Goal: Task Accomplishment & Management: Complete application form

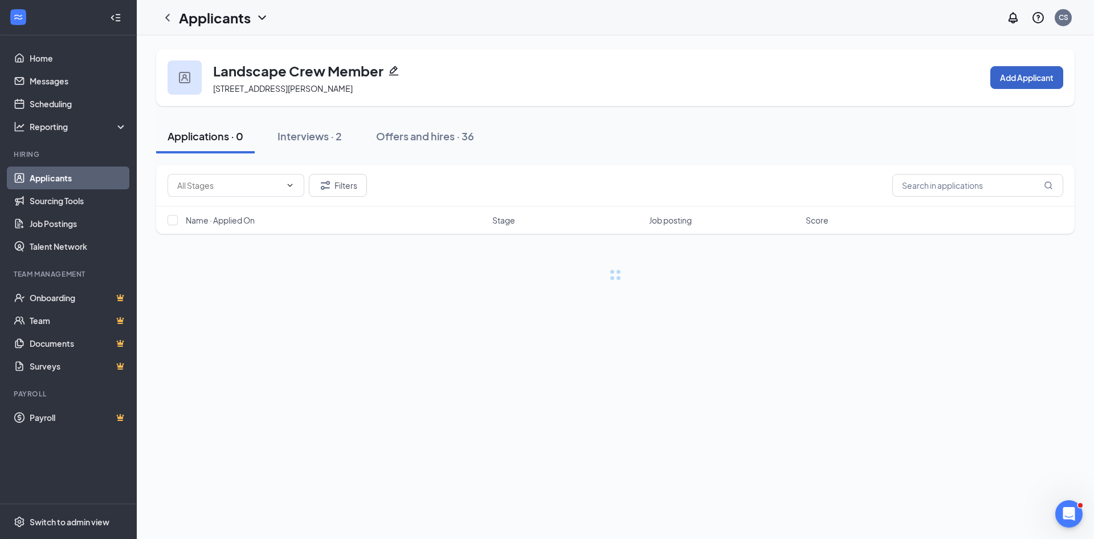
click at [1015, 75] on button "Add Applicant" at bounding box center [1026, 77] width 73 height 23
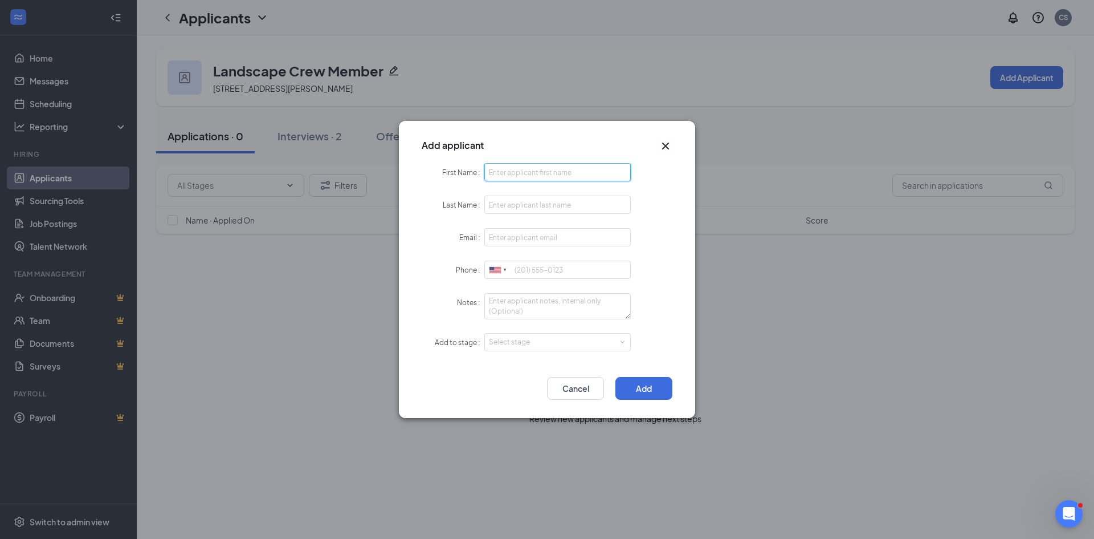
click at [519, 174] on input "First Name" at bounding box center [557, 172] width 146 height 18
type input "[PERSON_NAME]"
drag, startPoint x: 1023, startPoint y: 275, endPoint x: 841, endPoint y: 266, distance: 182.6
click at [1023, 275] on div "Add applicant First Name [PERSON_NAME] Last Name Email Phone [GEOGRAPHIC_DATA] …" at bounding box center [547, 269] width 1094 height 539
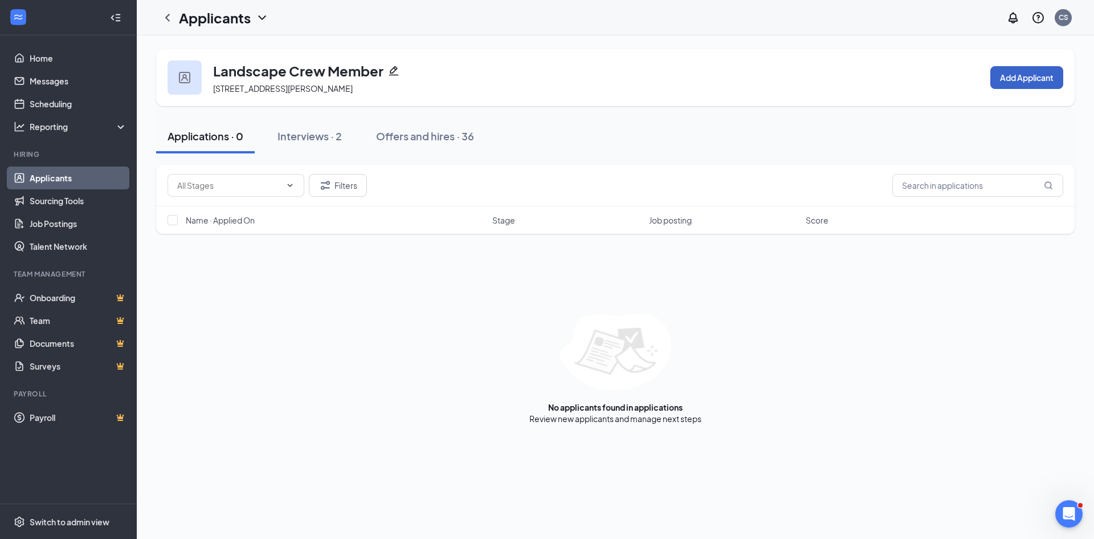
click at [1001, 85] on button "Add Applicant" at bounding box center [1026, 77] width 73 height 23
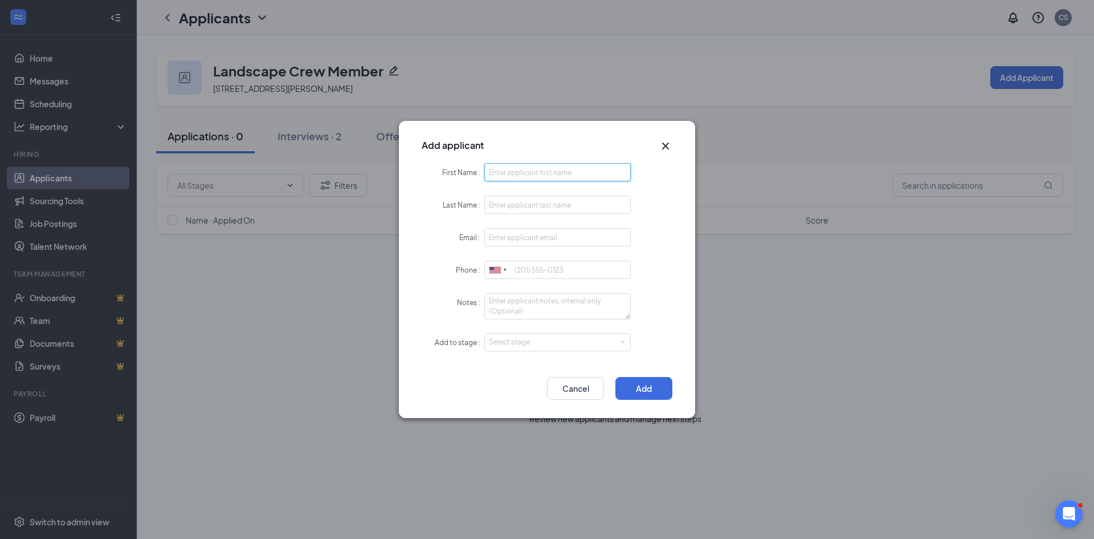
click at [515, 172] on input "First Name" at bounding box center [557, 172] width 146 height 18
type input "[PERSON_NAME]"
type input "De la Torre"
click at [522, 304] on textarea "Notes" at bounding box center [557, 306] width 146 height 26
type textarea "1yr licensed here. In his country 10+yrs."
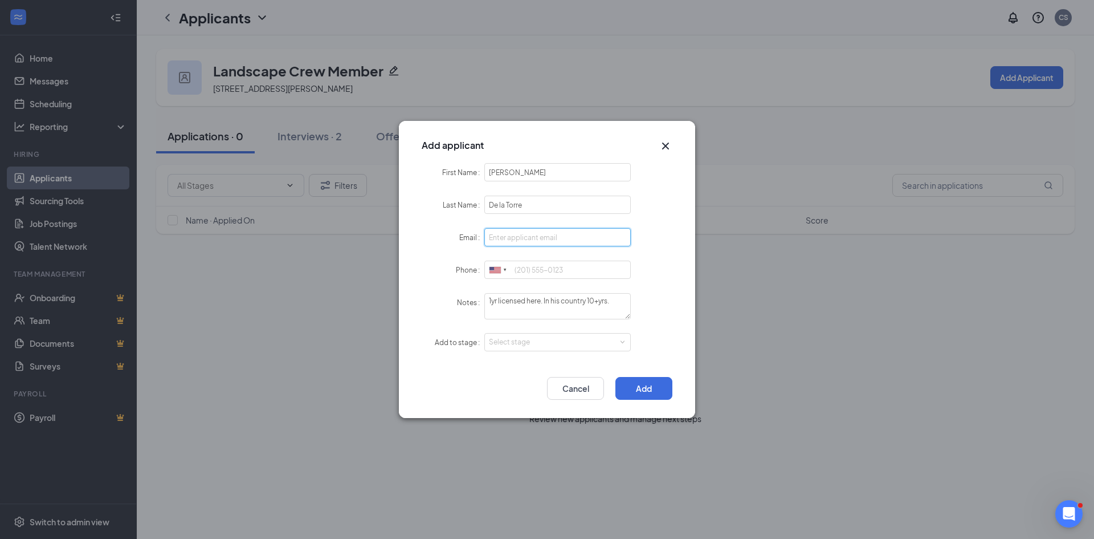
click at [507, 234] on input "Email" at bounding box center [557, 237] width 146 height 18
click at [532, 267] on input "Phone" at bounding box center [557, 269] width 146 height 18
type input "[PHONE_NUMBER]"
drag, startPoint x: 515, startPoint y: 240, endPoint x: 558, endPoint y: 242, distance: 43.3
click at [515, 240] on input "Email" at bounding box center [557, 237] width 146 height 18
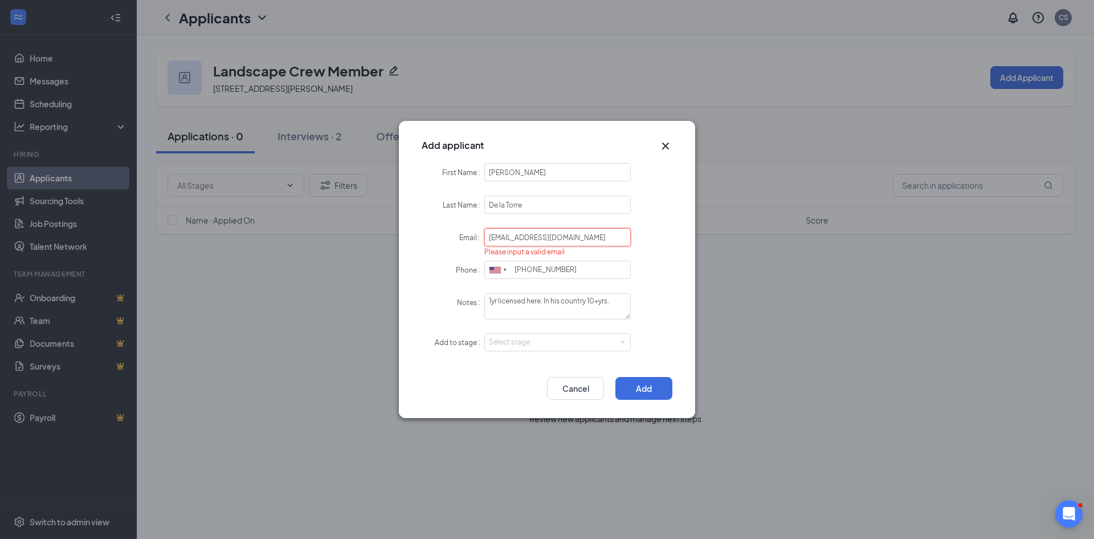
type input "[EMAIL_ADDRESS][DOMAIN_NAME]"
click at [589, 343] on div "Select stage" at bounding box center [555, 341] width 132 height 11
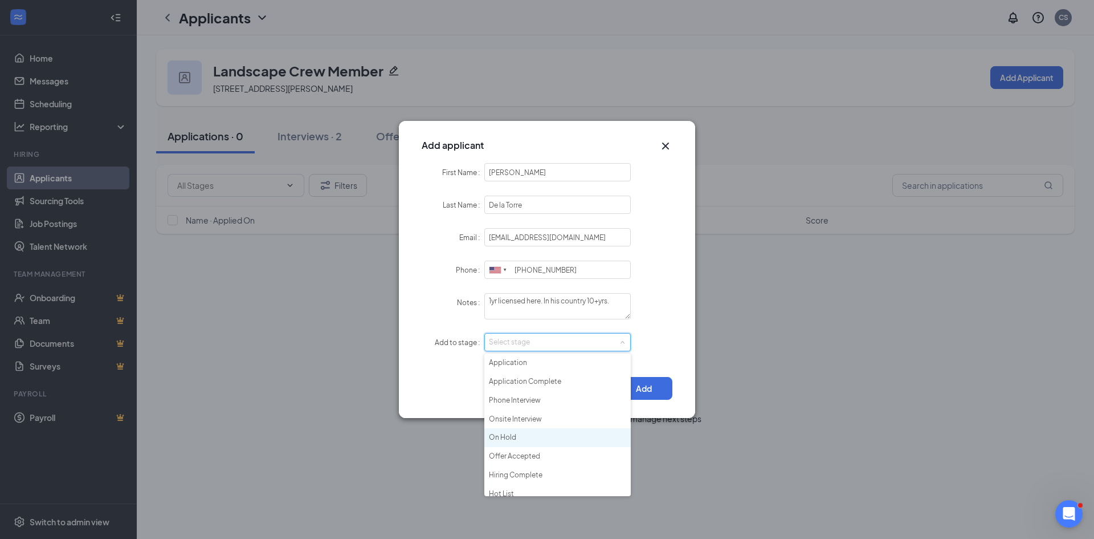
click at [527, 437] on li "On Hold" at bounding box center [557, 437] width 146 height 19
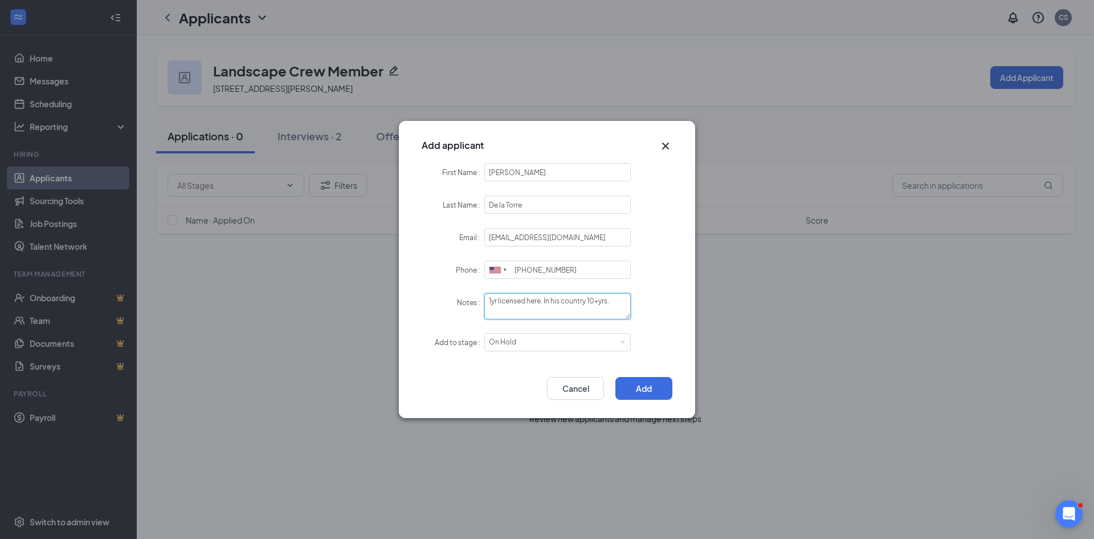
click at [492, 305] on textarea "1yr licensed here. In his country 10+yrs." at bounding box center [557, 306] width 146 height 26
drag, startPoint x: 501, startPoint y: 309, endPoint x: 528, endPoint y: 311, distance: 26.3
click at [503, 309] on textarea "1yr licensed here. In his country 10+yrs." at bounding box center [557, 306] width 146 height 26
click at [611, 302] on textarea "1yr licensed here. In his country 10+yrs." at bounding box center [557, 306] width 146 height 26
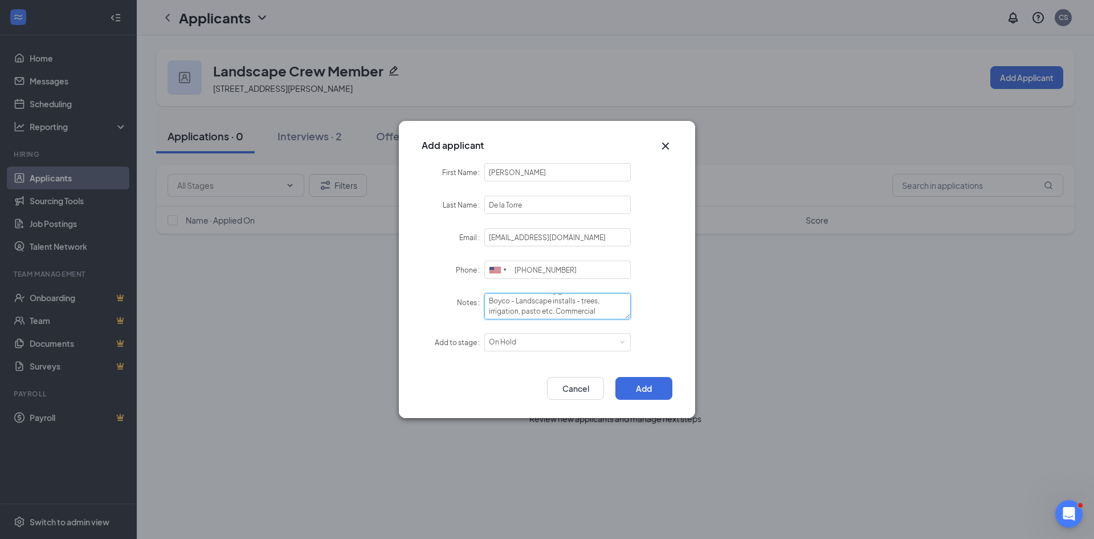
click at [577, 301] on textarea "1yr licensed here. In his country 10+yrs $18/hr currently. He said he brings th…" at bounding box center [557, 306] width 146 height 26
click at [603, 316] on textarea "1yr licensed here. In his country 10+yrs $18/hr currently. He said he brings th…" at bounding box center [557, 306] width 146 height 26
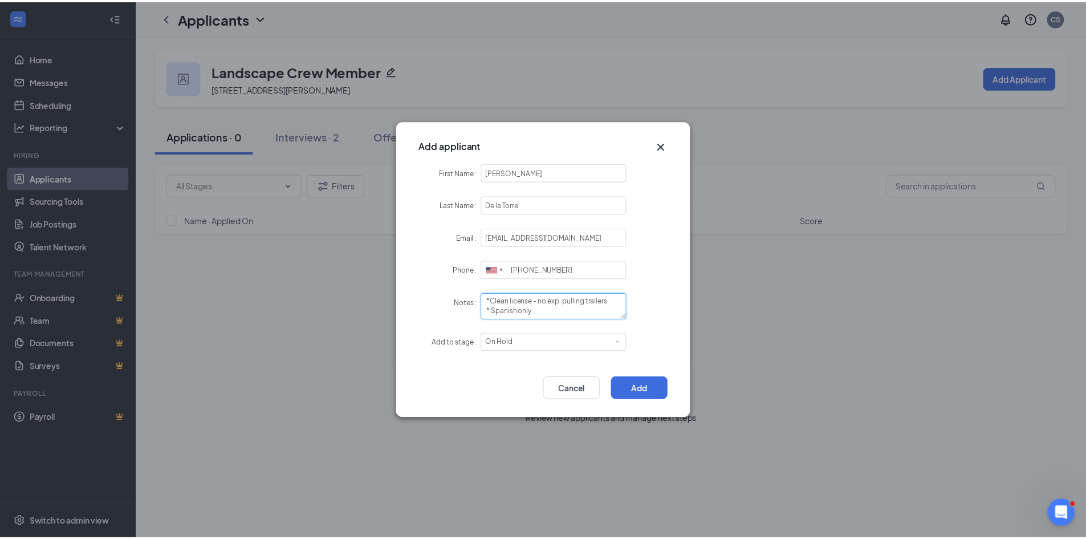
scroll to position [120, 0]
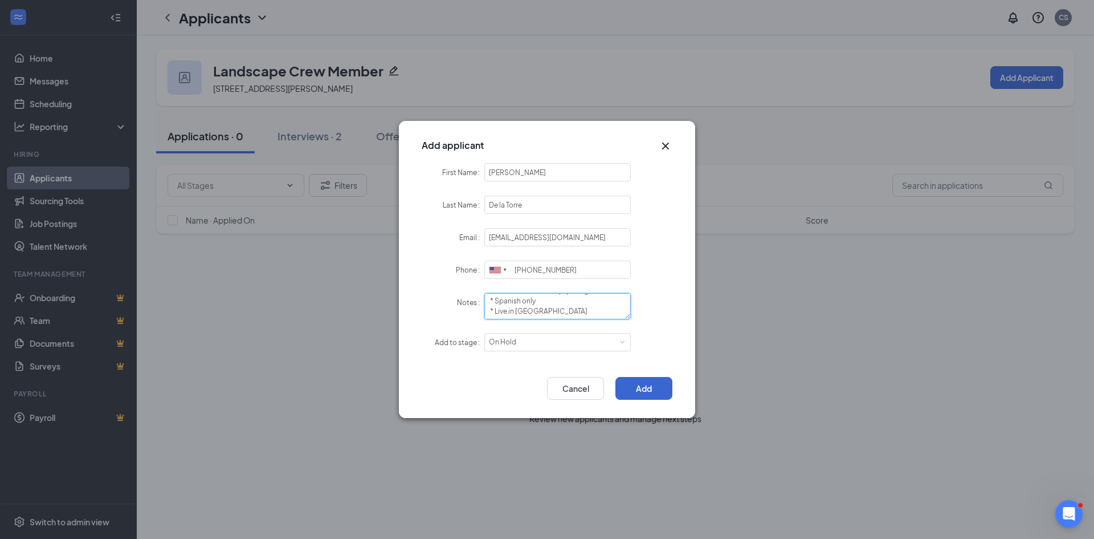
type textarea "1yr licensed here. In his country 10+yrs $18/hr currently. He said he brings th…"
click at [646, 386] on button "Add" at bounding box center [643, 388] width 57 height 23
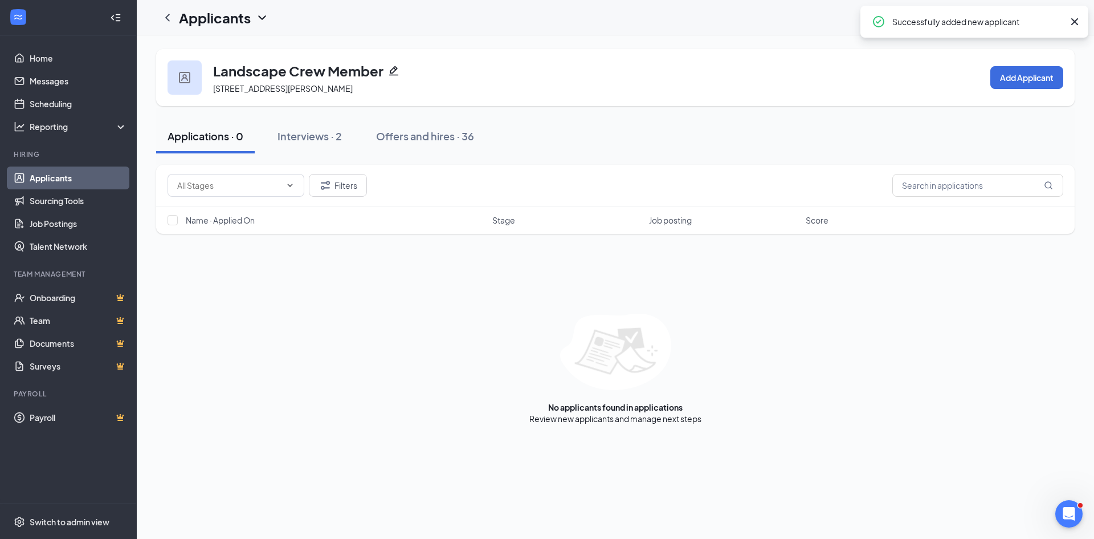
drag, startPoint x: 301, startPoint y: 132, endPoint x: 358, endPoint y: 162, distance: 64.3
click at [301, 132] on div "Interviews · 2" at bounding box center [310, 136] width 64 height 14
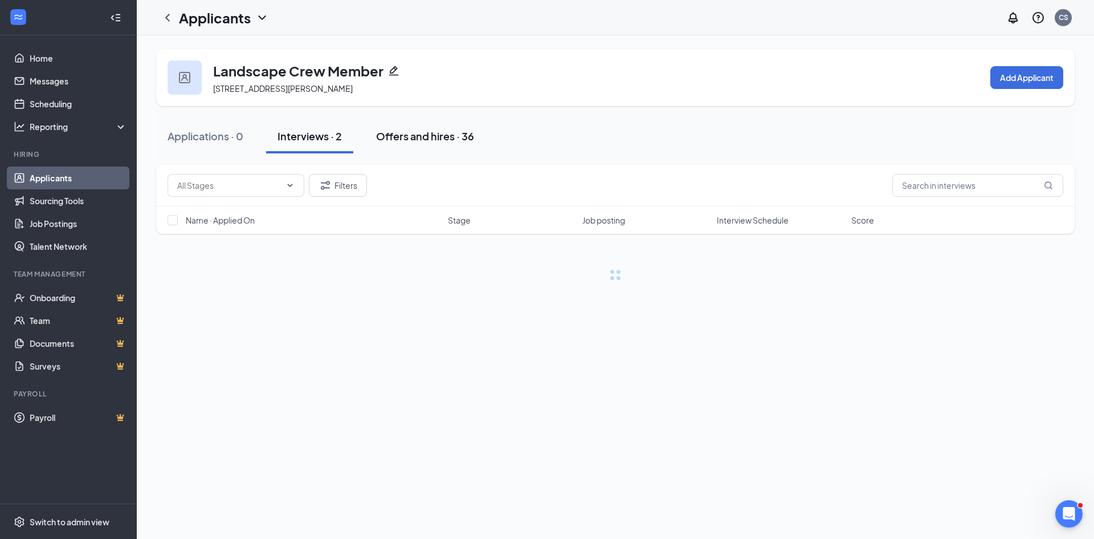
click at [409, 127] on button "Offers and hires · 36" at bounding box center [425, 136] width 121 height 34
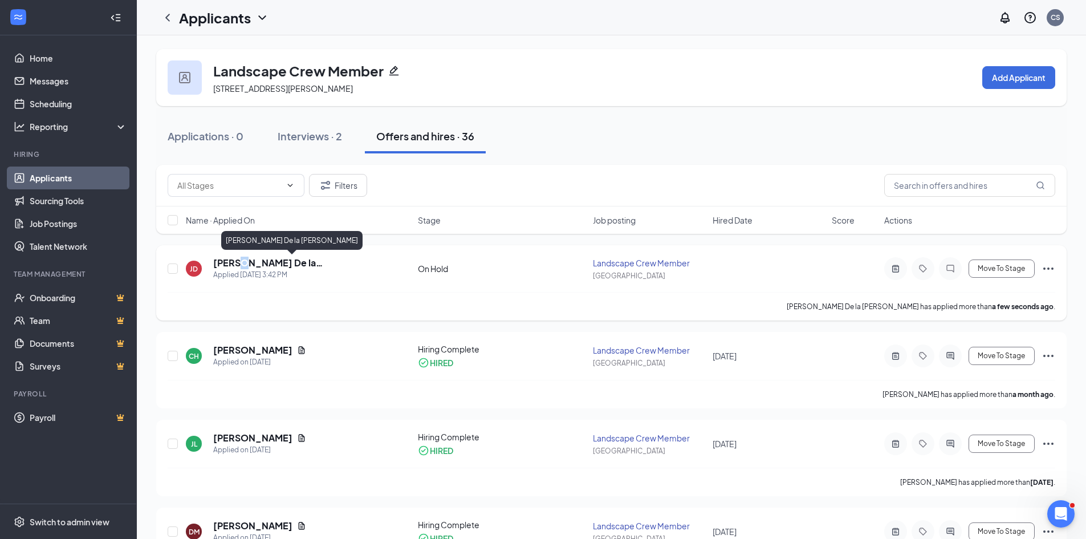
click at [234, 258] on h5 "[PERSON_NAME] De la [PERSON_NAME]" at bounding box center [300, 262] width 174 height 13
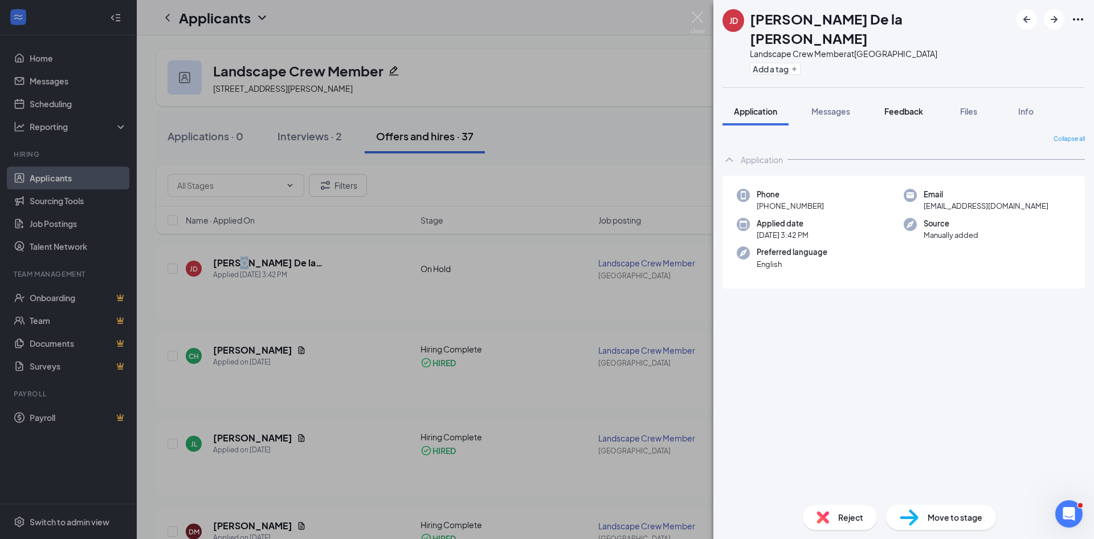
click at [900, 97] on button "Feedback" at bounding box center [904, 111] width 62 height 28
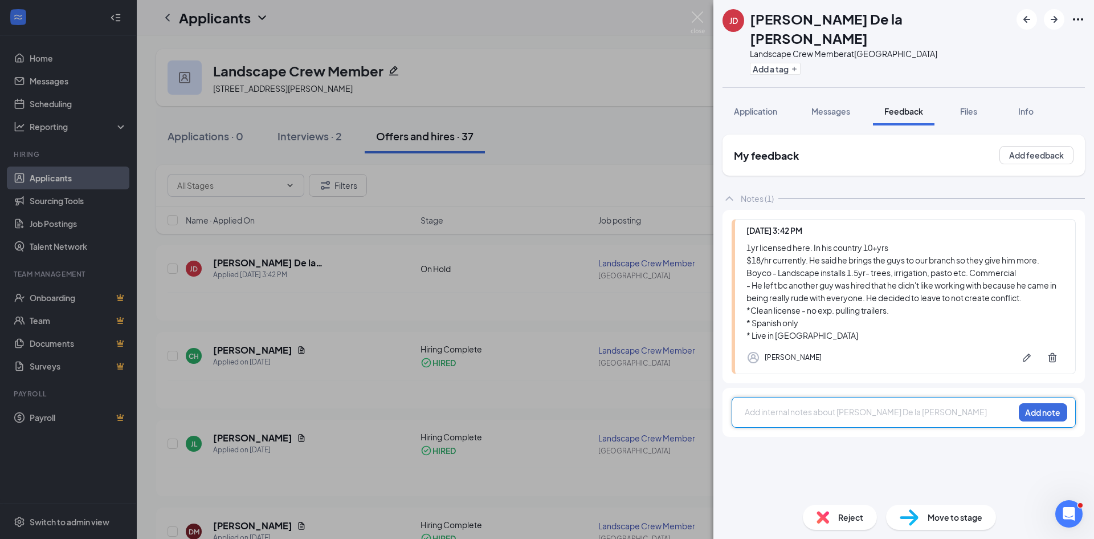
click at [786, 406] on div at bounding box center [879, 412] width 268 height 12
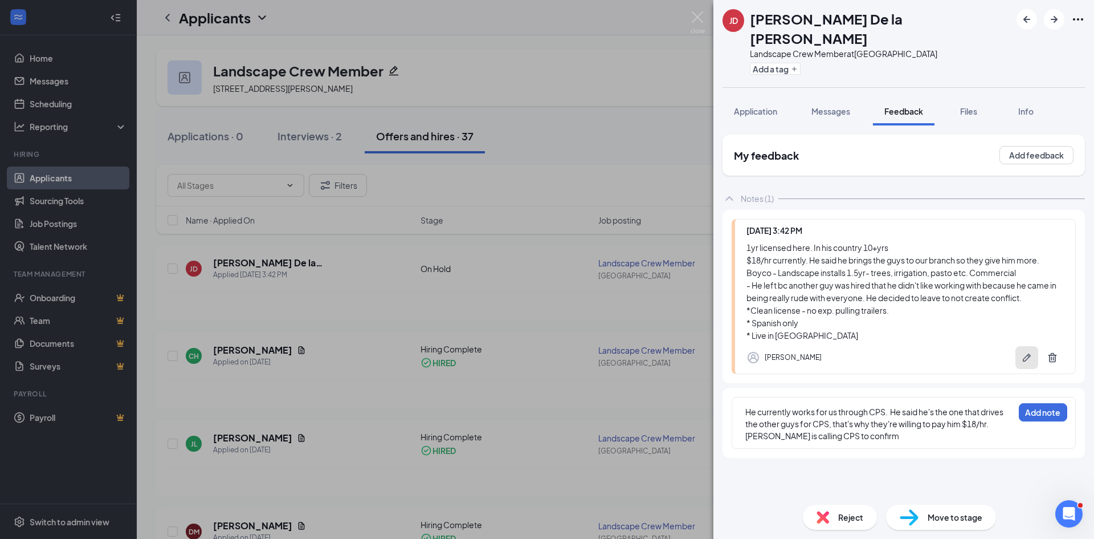
click at [1023, 352] on icon "Pen" at bounding box center [1026, 357] width 11 height 11
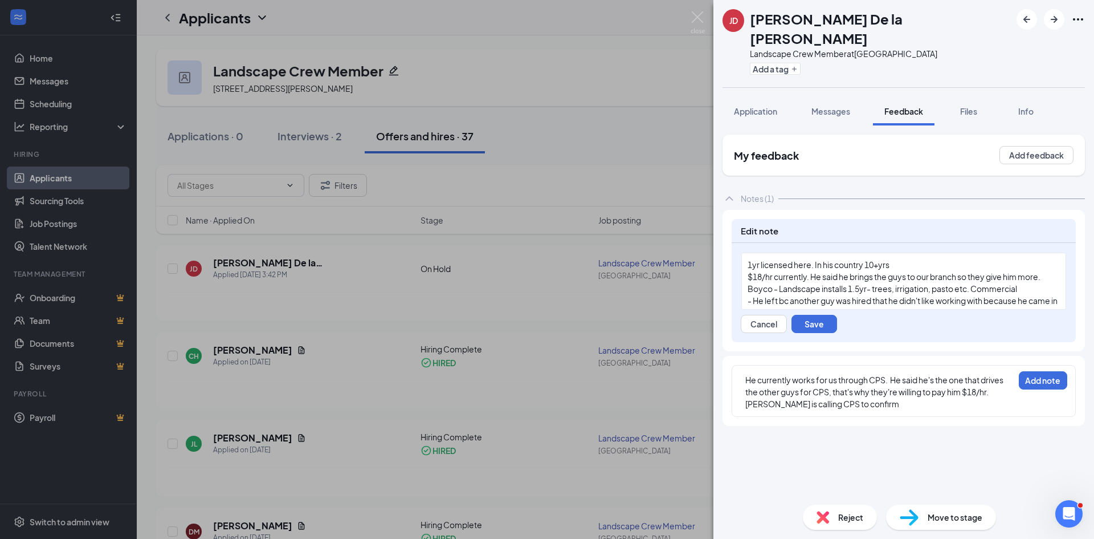
click at [799, 271] on span "$18/hr currently. He said he brings the guys to our branch so they give him mor…" at bounding box center [894, 276] width 293 height 10
drag, startPoint x: 809, startPoint y: 256, endPoint x: 746, endPoint y: 258, distance: 62.7
click at [746, 258] on div "1yr licensed here. In his country 10+yrs $18/hr currently. He said he brings th…" at bounding box center [903, 280] width 325 height 57
click at [814, 315] on button "Save" at bounding box center [815, 324] width 46 height 18
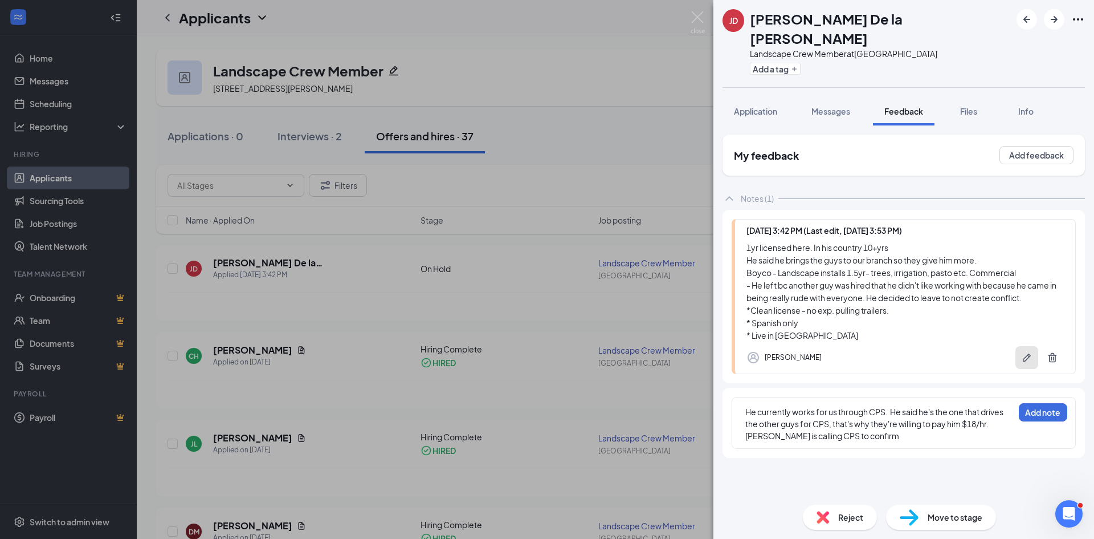
click at [1026, 346] on button "button" at bounding box center [1027, 357] width 23 height 23
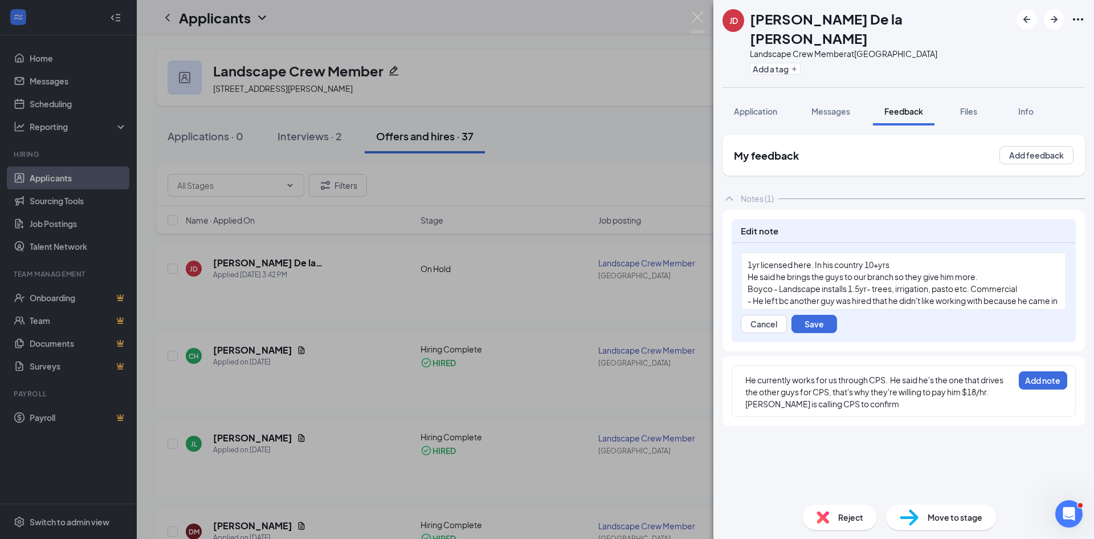
click at [796, 271] on span "He said he brings the guys to our branch so they give him more." at bounding box center [863, 276] width 230 height 10
click at [818, 315] on button "Save" at bounding box center [815, 324] width 46 height 18
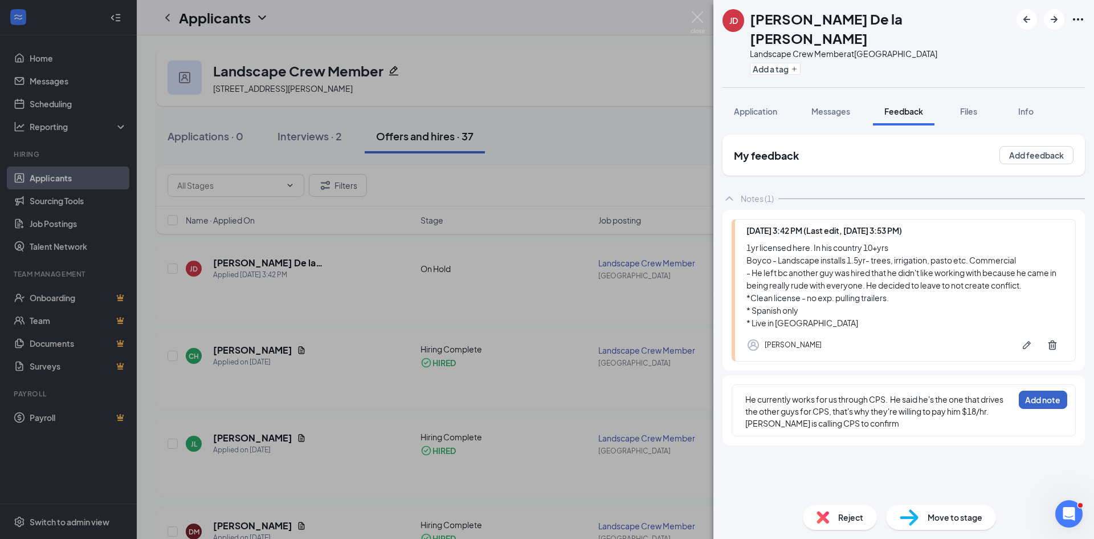
click at [1045, 390] on button "Add note" at bounding box center [1043, 399] width 48 height 18
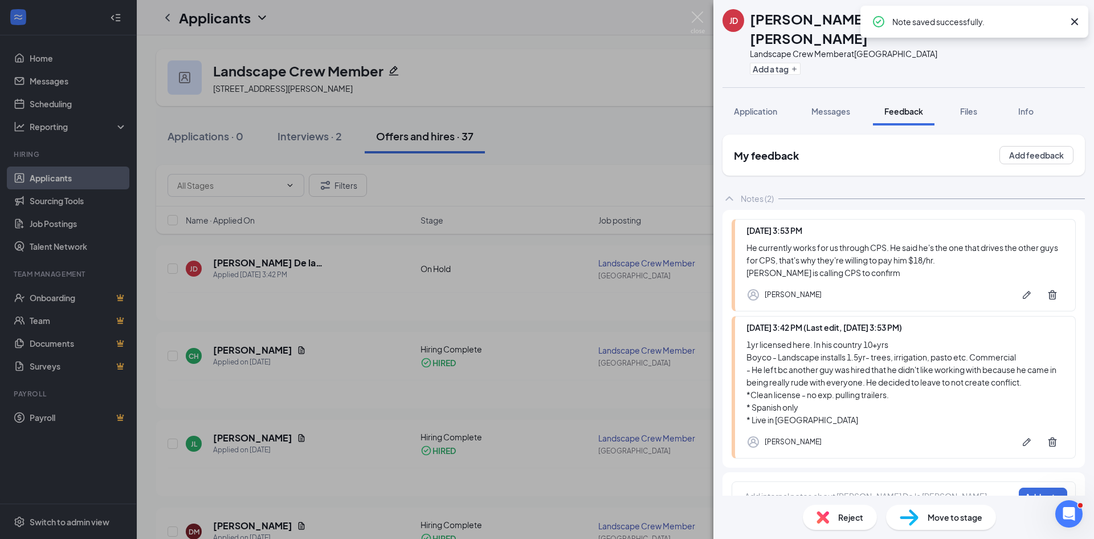
click at [448, 283] on div "[PERSON_NAME] De la [PERSON_NAME] Landscape Crew Member at [GEOGRAPHIC_DATA] Ad…" at bounding box center [547, 269] width 1094 height 539
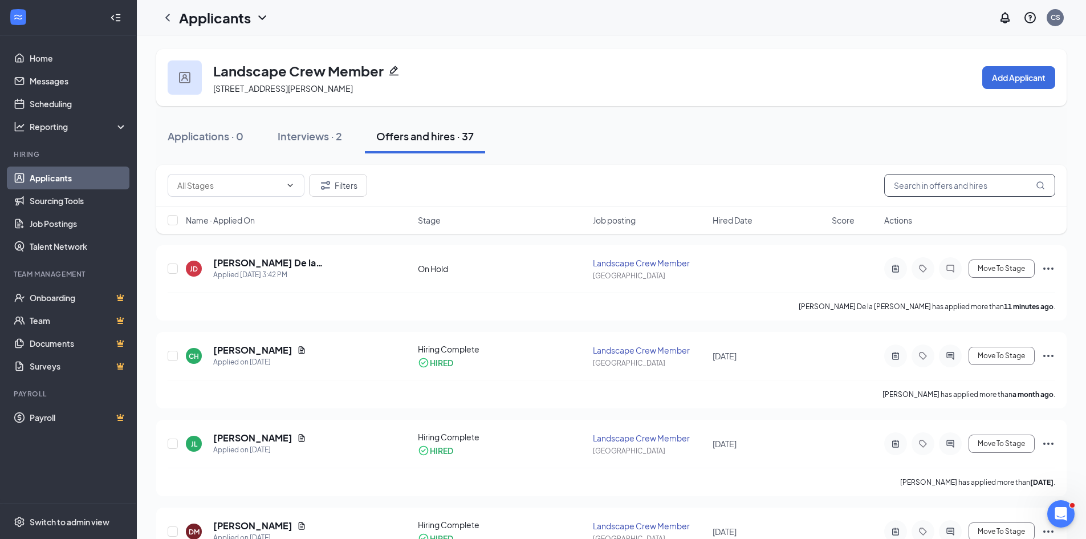
click at [903, 183] on input "text" at bounding box center [969, 185] width 171 height 23
